Goal: Task Accomplishment & Management: Complete application form

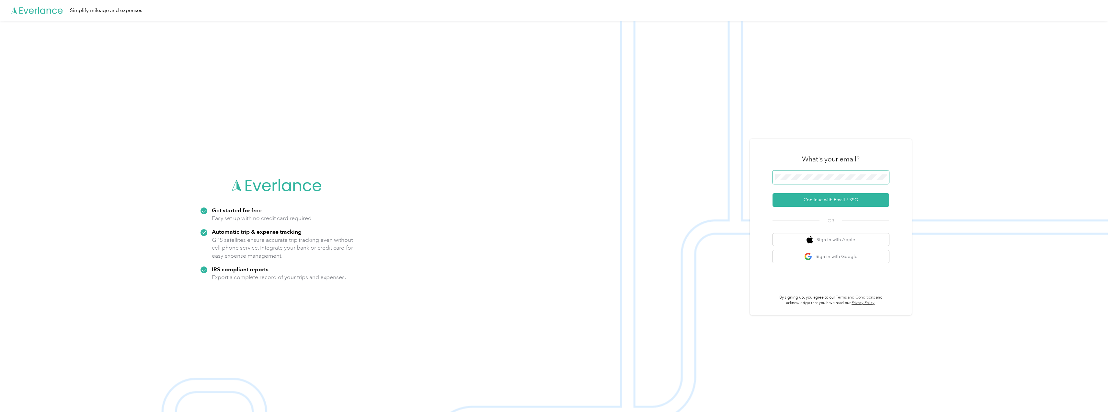
click at [826, 180] on span at bounding box center [830, 177] width 117 height 14
click at [842, 199] on button "Continue with Email / SSO" at bounding box center [830, 200] width 117 height 14
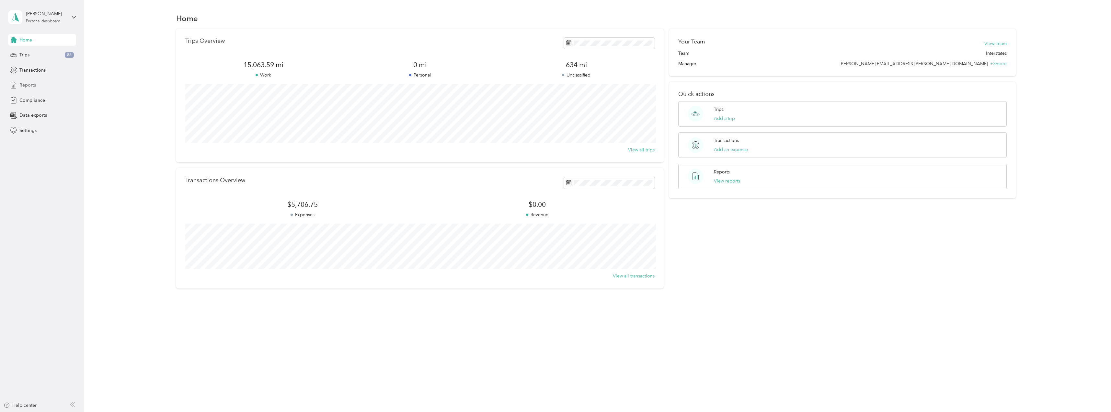
click at [31, 82] on span "Reports" at bounding box center [27, 85] width 17 height 7
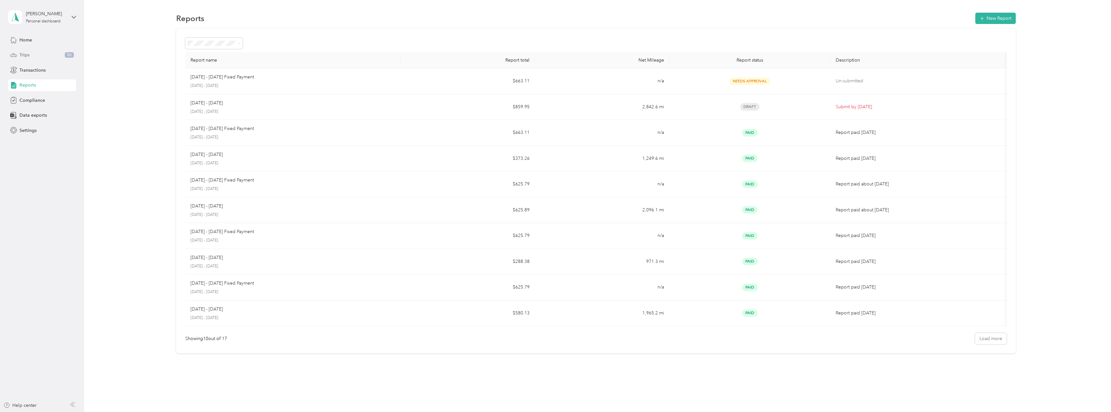
click at [23, 52] on span "Trips" at bounding box center [24, 54] width 10 height 7
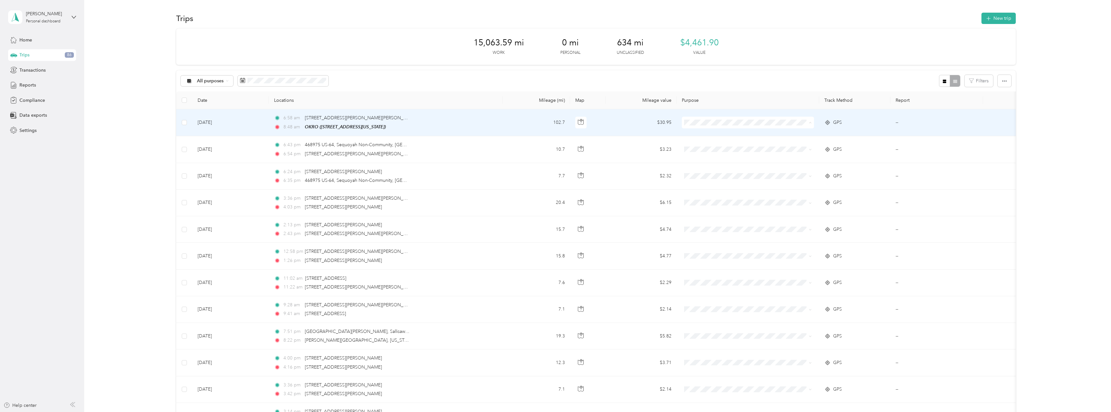
click at [721, 135] on span "Interstates" at bounding box center [753, 134] width 111 height 7
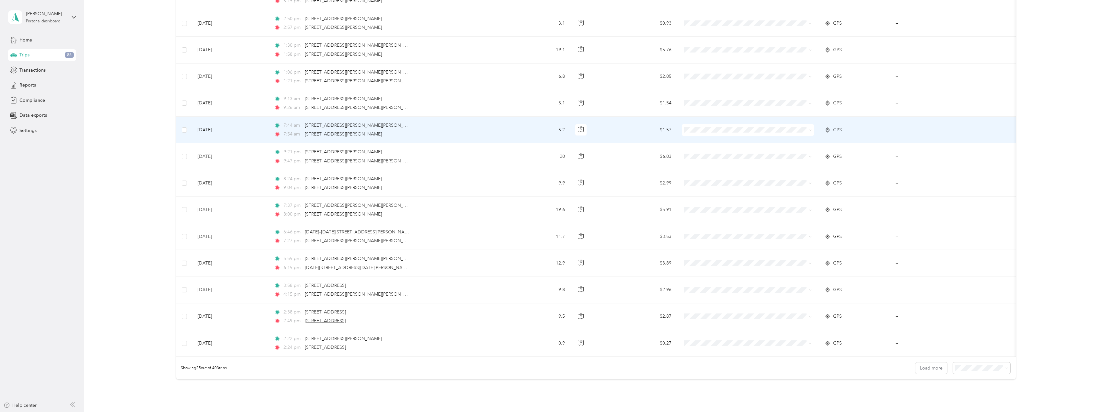
scroll to position [481, 0]
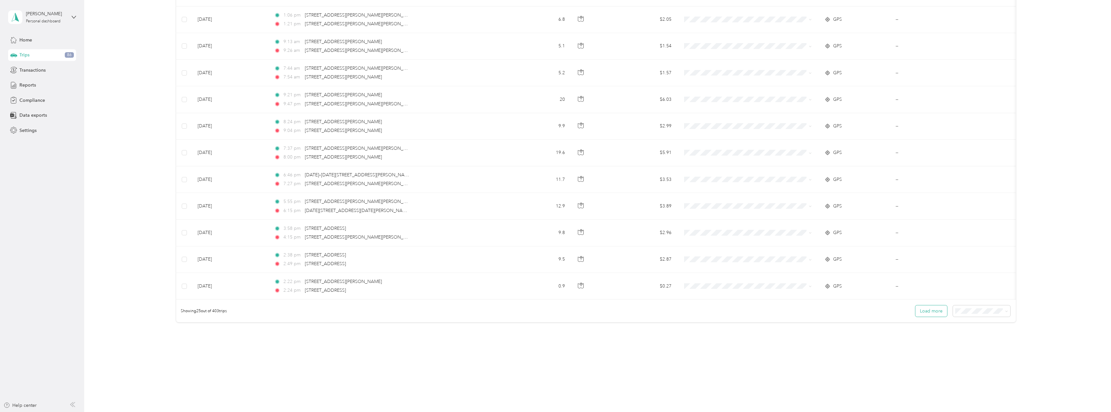
click at [935, 313] on button "Load more" at bounding box center [931, 310] width 32 height 11
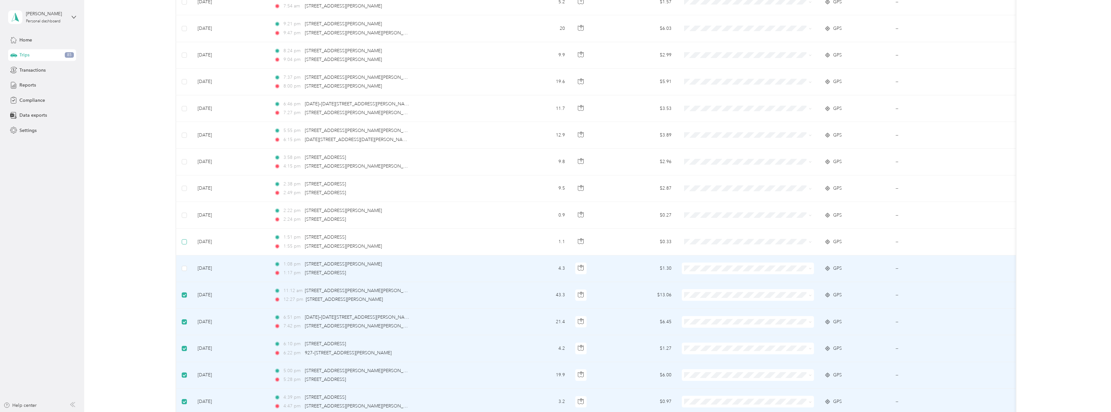
scroll to position [545, 0]
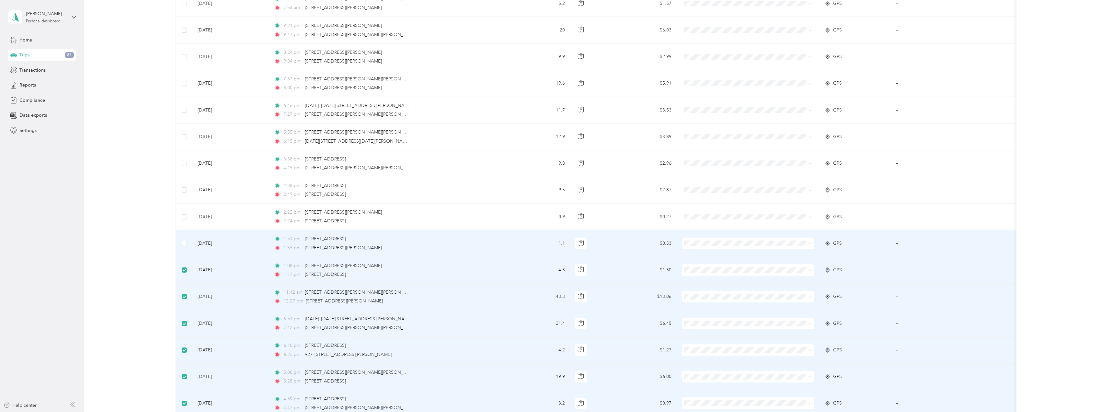
click at [187, 245] on td at bounding box center [184, 243] width 16 height 27
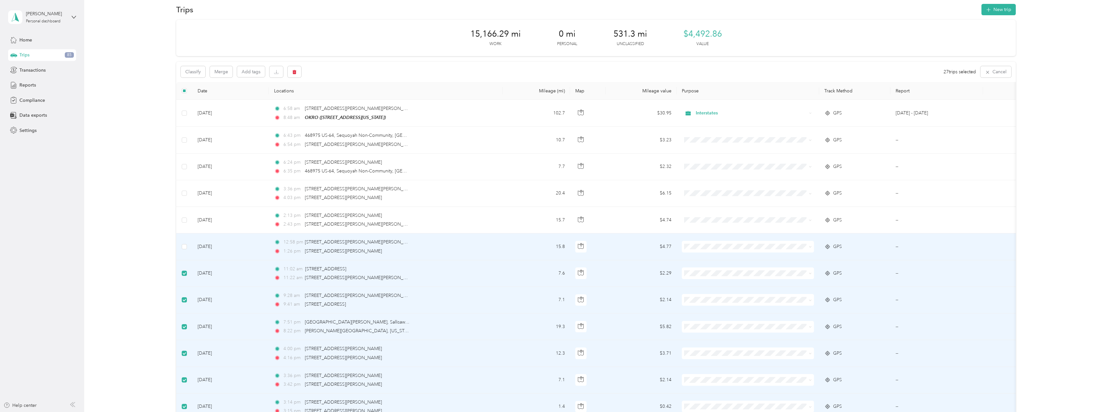
scroll to position [0, 0]
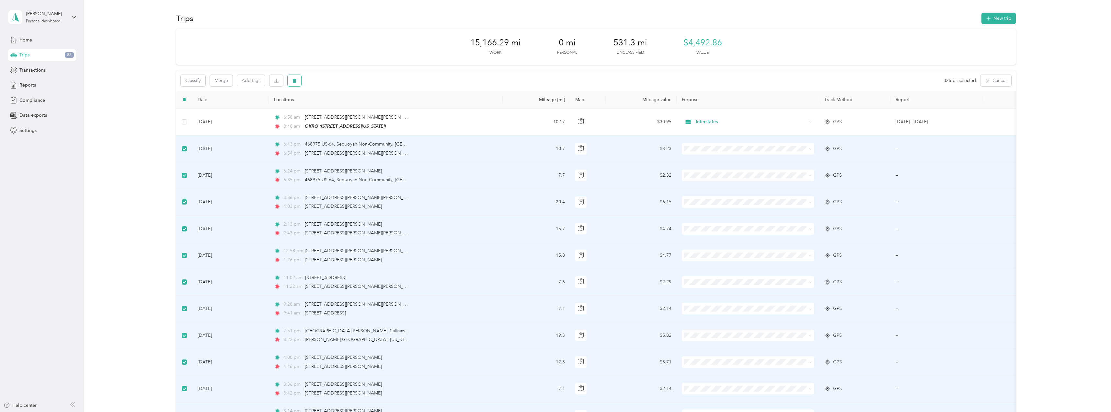
click at [296, 82] on icon "button" at bounding box center [294, 80] width 5 height 5
click at [342, 106] on button "Yes" at bounding box center [343, 107] width 13 height 10
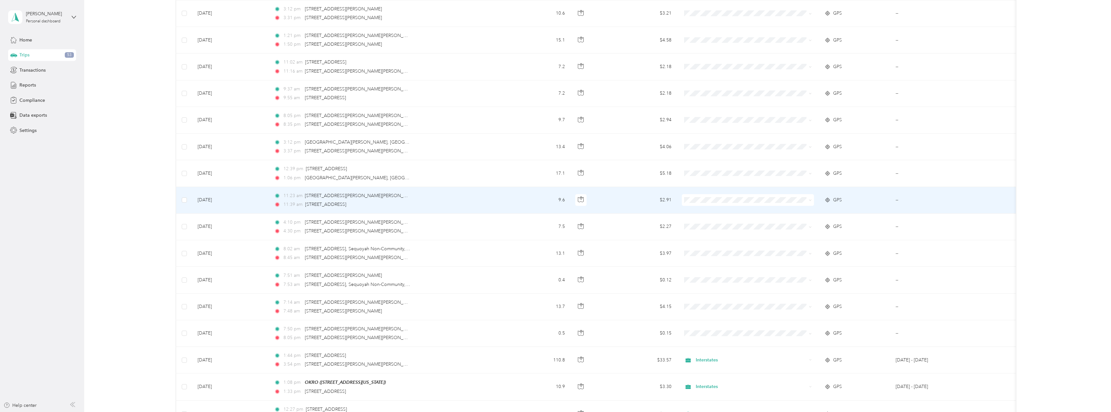
scroll to position [582, 0]
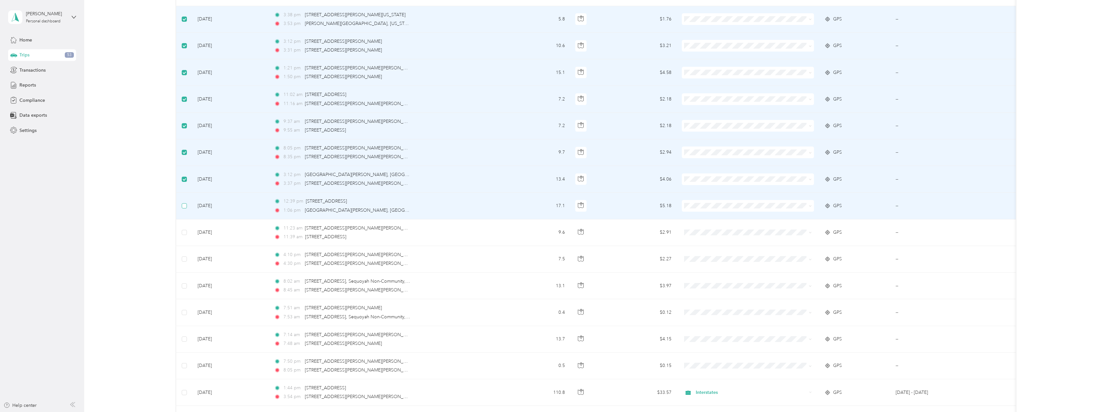
click at [187, 208] on label at bounding box center [184, 205] width 5 height 7
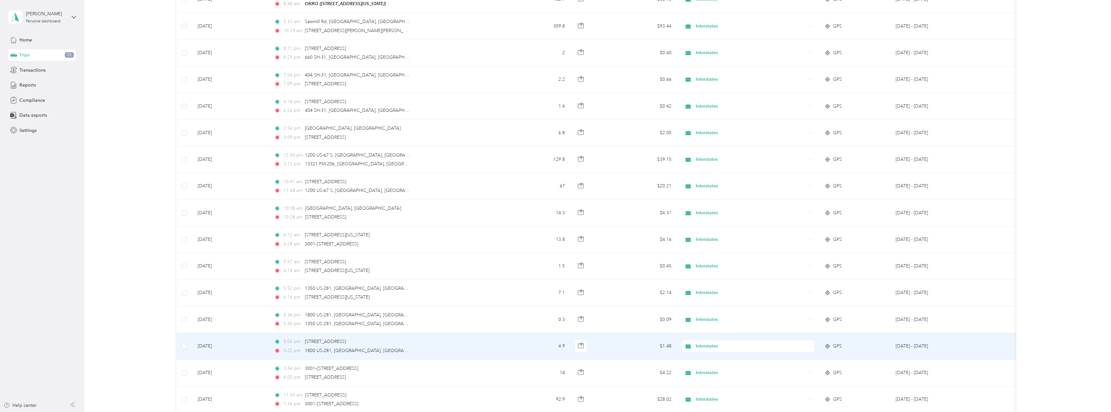
scroll to position [0, 0]
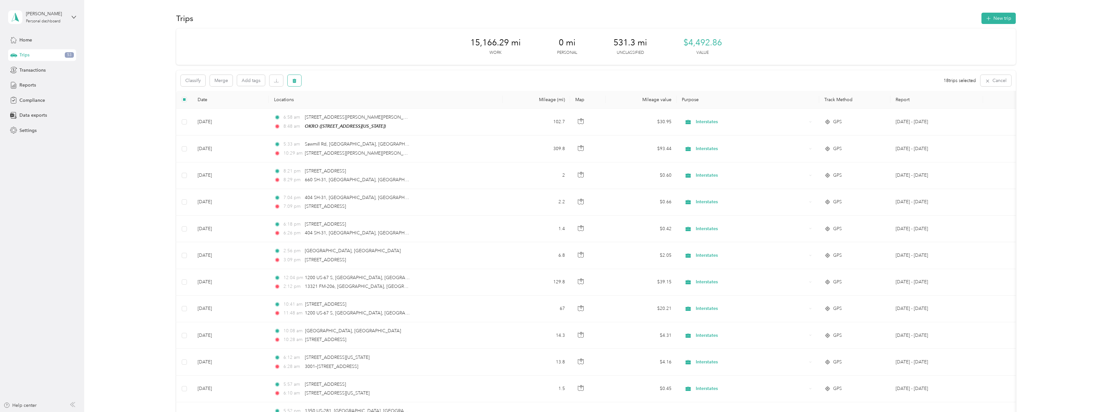
click at [290, 81] on button "button" at bounding box center [295, 80] width 14 height 11
click at [342, 109] on button "Yes" at bounding box center [343, 107] width 13 height 10
click at [21, 88] on div "Reports" at bounding box center [42, 85] width 68 height 12
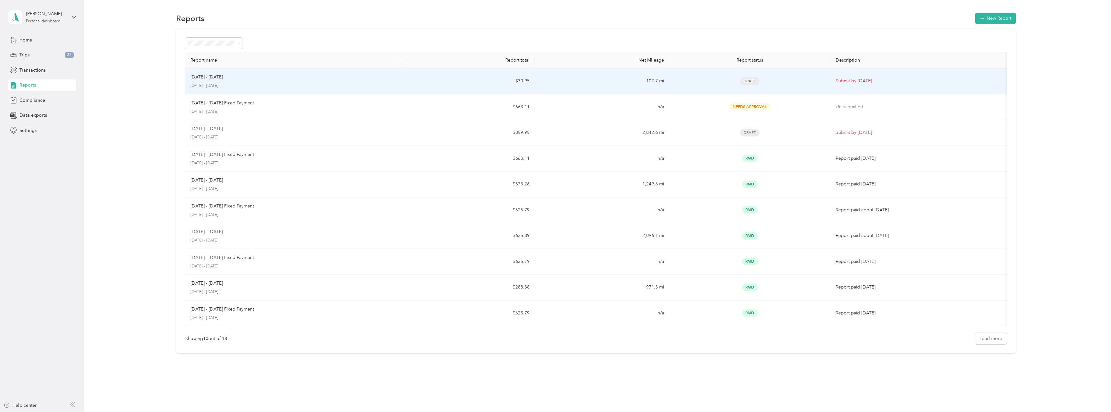
click at [364, 85] on p "[DATE] - [DATE]" at bounding box center [292, 86] width 205 height 6
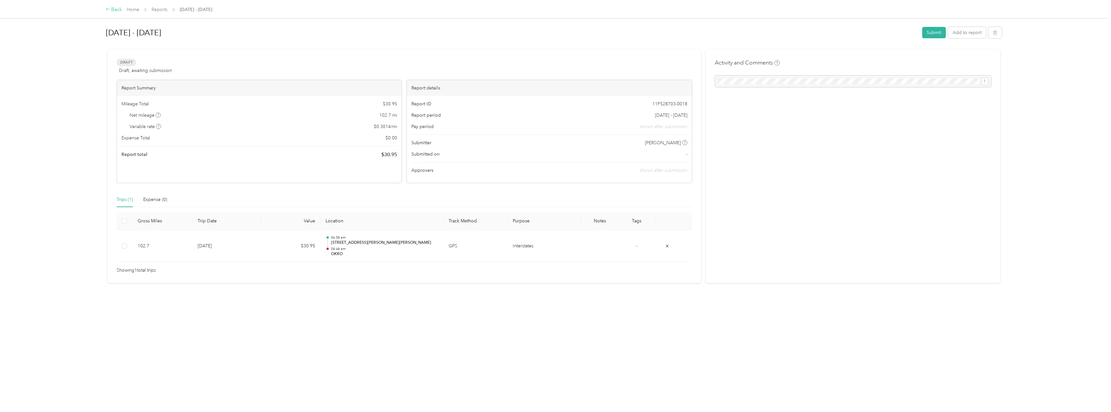
click at [111, 10] on div "Back" at bounding box center [114, 10] width 17 height 8
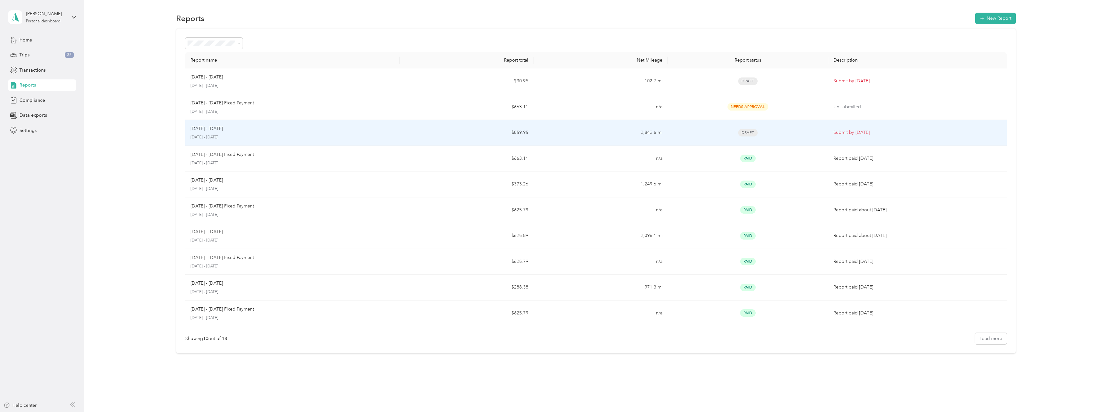
click at [696, 133] on div "Draft" at bounding box center [748, 132] width 150 height 7
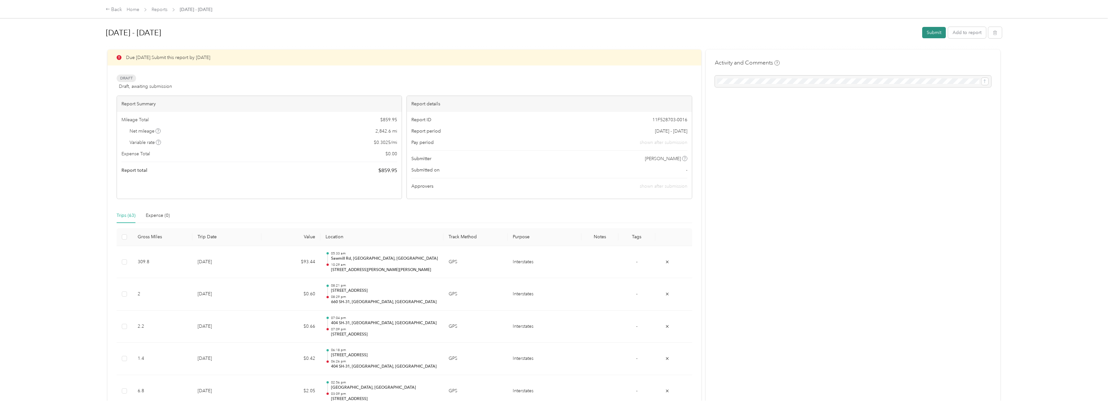
click at [931, 35] on button "Submit" at bounding box center [934, 32] width 24 height 11
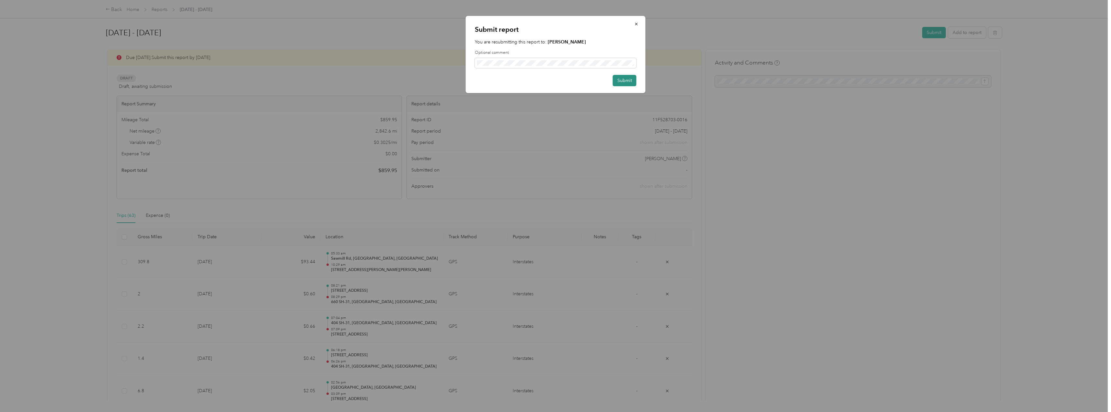
click at [628, 80] on button "Submit" at bounding box center [625, 80] width 24 height 11
